Goal: Check status

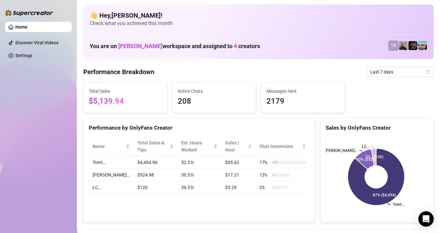
click at [413, 104] on div "Total Sales $5,139.94 Active Chats 208 Messages Sent 2179" at bounding box center [259, 97] width 356 height 31
click at [397, 69] on span "Last 7 days" at bounding box center [400, 72] width 60 height 10
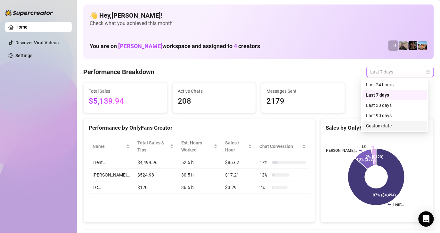
click at [378, 127] on div "Custom date" at bounding box center [394, 125] width 57 height 7
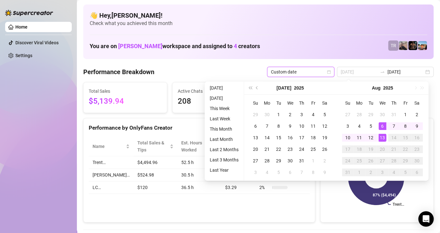
type input "[DATE]"
click at [380, 138] on div "13" at bounding box center [383, 138] width 8 height 8
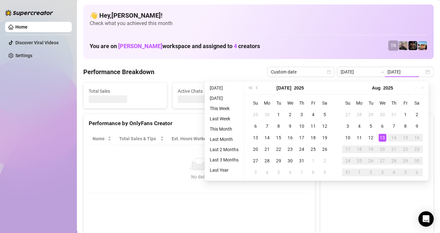
type input "[DATE]"
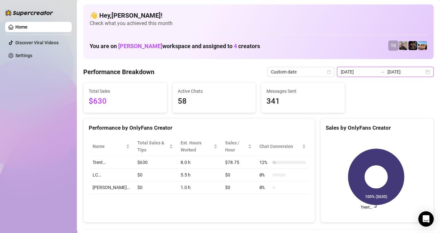
click at [368, 70] on input "[DATE]" at bounding box center [359, 71] width 37 height 7
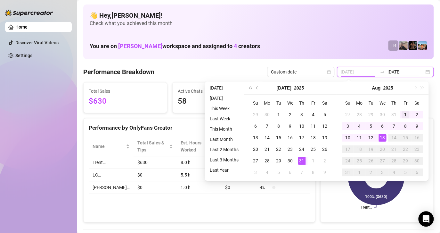
type input "[DATE]"
click at [404, 111] on div "1" at bounding box center [406, 115] width 8 height 8
type input "[DATE]"
click at [381, 137] on div "13" at bounding box center [383, 138] width 8 height 8
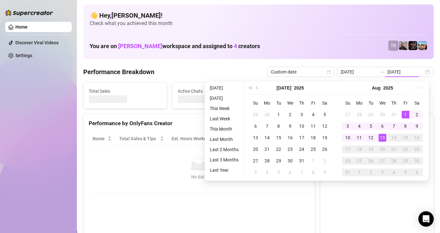
type input "[DATE]"
